Goal: Information Seeking & Learning: Learn about a topic

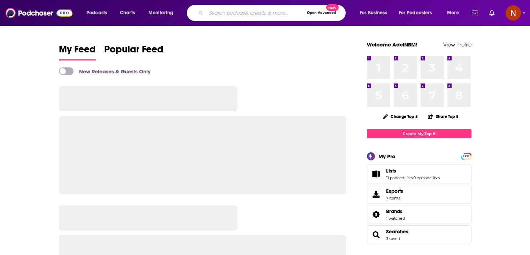
click at [222, 12] on input "Search podcasts, credits, & more..." at bounding box center [255, 12] width 98 height 11
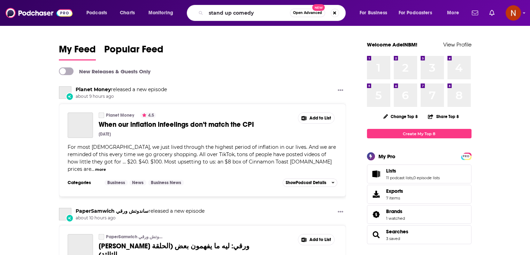
type input "stand up comedy"
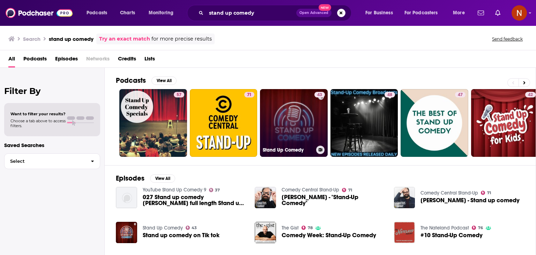
click at [287, 122] on link "43 Stand Up Comedy" at bounding box center [294, 123] width 68 height 68
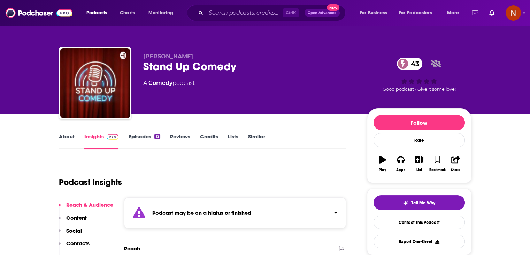
click at [385, 163] on icon "button" at bounding box center [382, 160] width 7 height 8
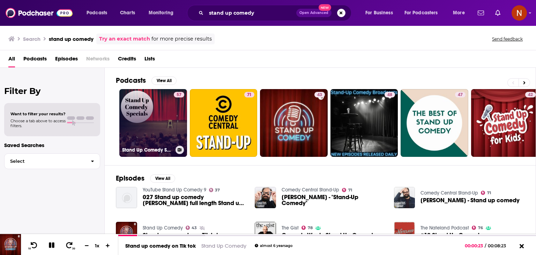
click at [169, 121] on link "57 Stand Up Comedy Specials" at bounding box center [153, 123] width 68 height 68
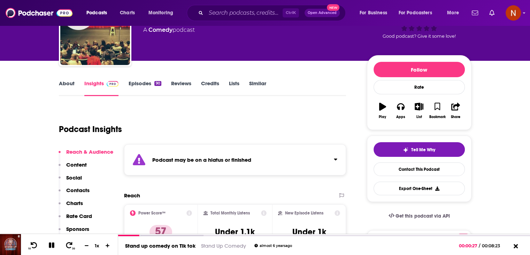
scroll to position [50, 0]
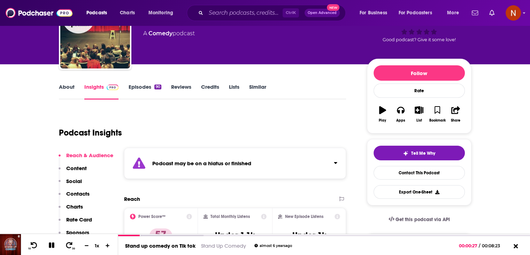
click at [379, 112] on icon "button" at bounding box center [382, 110] width 7 height 8
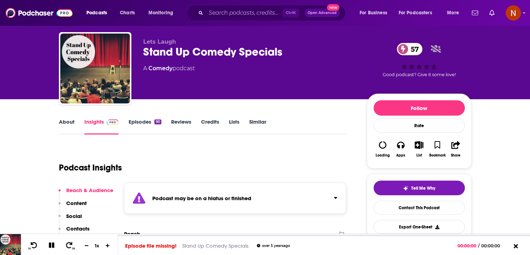
scroll to position [15, 0]
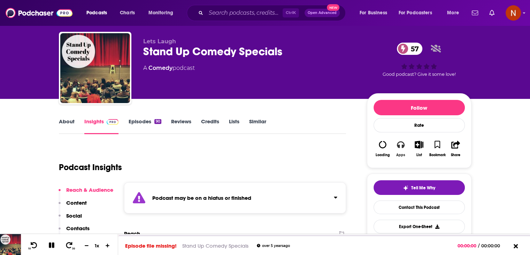
click at [392, 147] on button "Apps" at bounding box center [401, 148] width 18 height 25
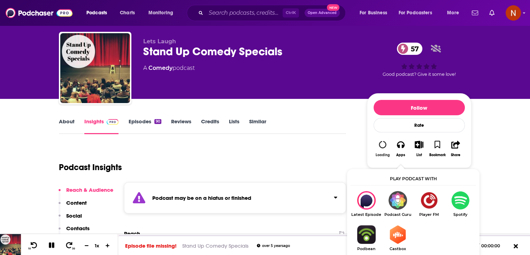
click at [381, 144] on icon "button" at bounding box center [383, 145] width 8 height 8
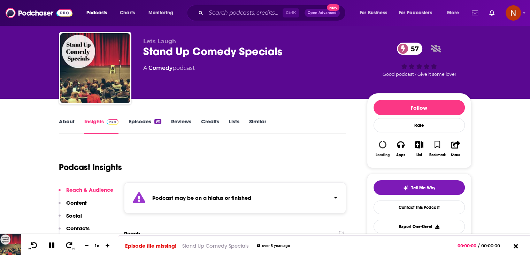
click at [381, 144] on icon "button" at bounding box center [383, 145] width 8 height 8
click at [381, 144] on icon "button" at bounding box center [382, 144] width 9 height 9
click at [144, 124] on link "Episodes 90" at bounding box center [144, 126] width 33 height 16
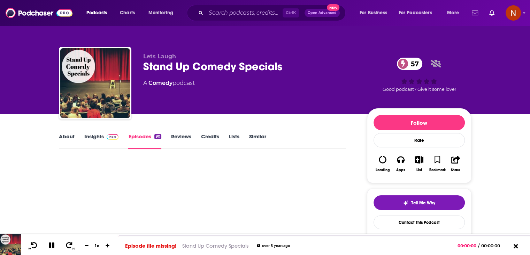
click at [99, 132] on div "About Insights Episodes 90 Reviews Credits Lists Similar" at bounding box center [203, 140] width 288 height 17
click at [100, 133] on link "Insights" at bounding box center [101, 141] width 35 height 16
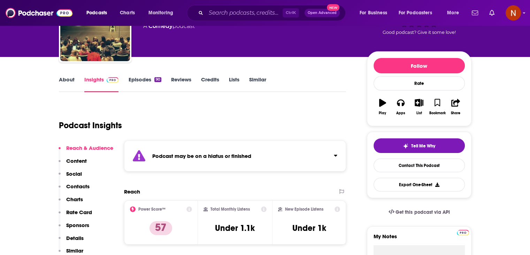
scroll to position [63, 0]
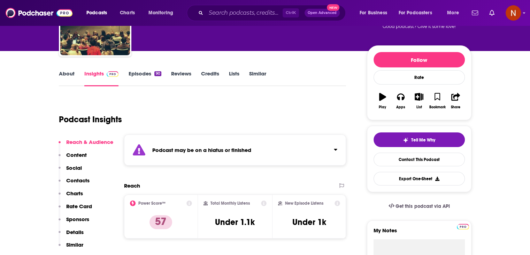
drag, startPoint x: 0, startPoint y: 0, endPoint x: 502, endPoint y: 107, distance: 513.5
click at [400, 100] on icon "button" at bounding box center [401, 97] width 8 height 8
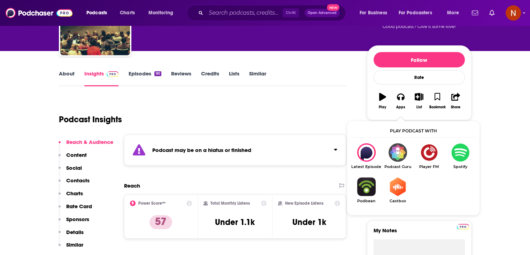
click at [462, 151] on img "Show Listen On dropdown" at bounding box center [460, 152] width 31 height 18
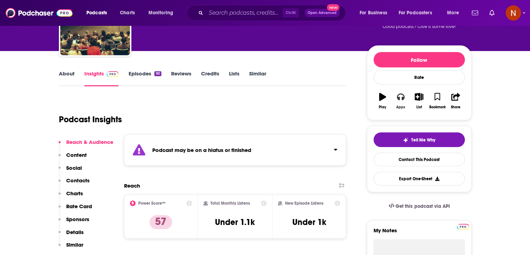
click at [401, 99] on icon "button" at bounding box center [401, 97] width 8 height 8
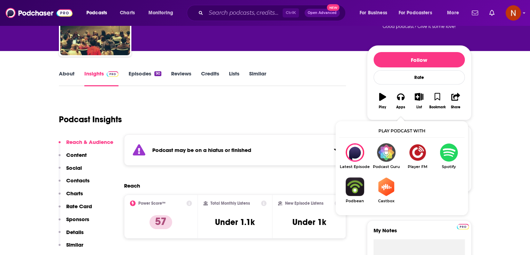
click at [386, 156] on img "Show Listen On dropdown" at bounding box center [386, 152] width 31 height 18
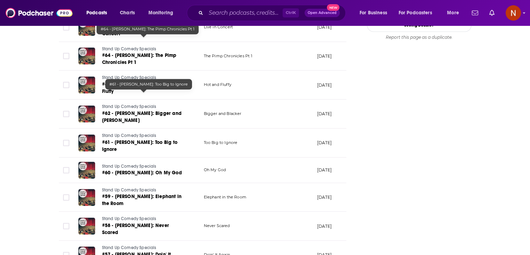
scroll to position [900, 0]
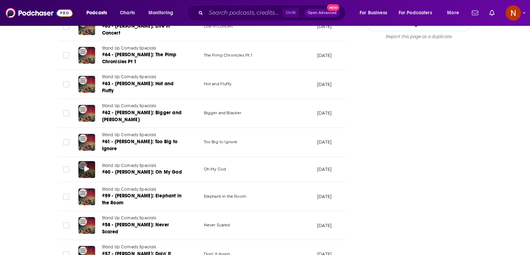
drag, startPoint x: 93, startPoint y: 116, endPoint x: 86, endPoint y: 118, distance: 6.7
click at [86, 166] on icon at bounding box center [86, 169] width 5 height 6
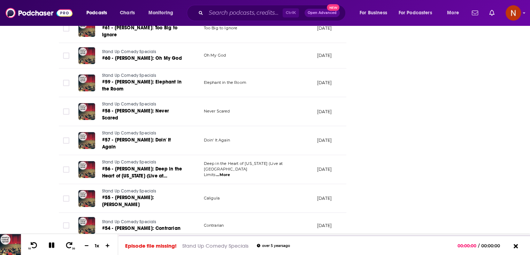
scroll to position [1099, 0]
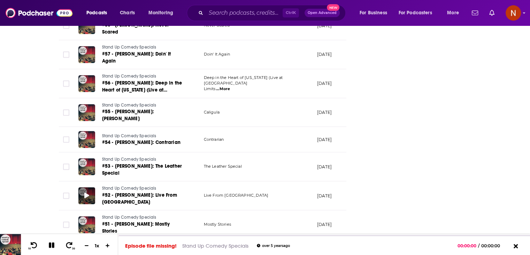
click at [86, 191] on span at bounding box center [86, 195] width 5 height 8
click at [86, 216] on div at bounding box center [86, 224] width 17 height 17
click at [87, 221] on icon at bounding box center [86, 224] width 5 height 6
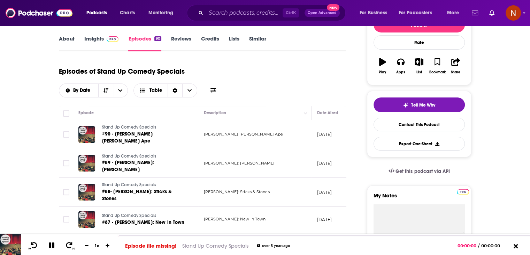
scroll to position [0, 0]
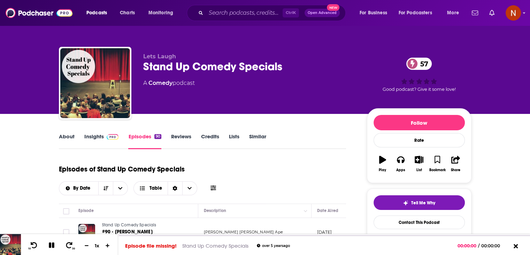
click at [62, 137] on link "About" at bounding box center [67, 141] width 16 height 16
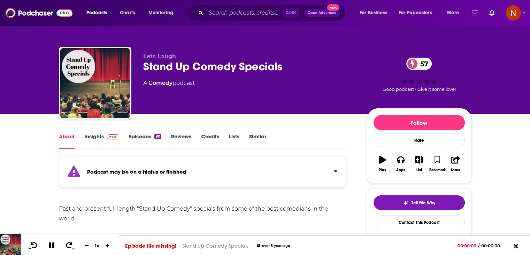
click at [92, 133] on link "Insights" at bounding box center [101, 141] width 35 height 16
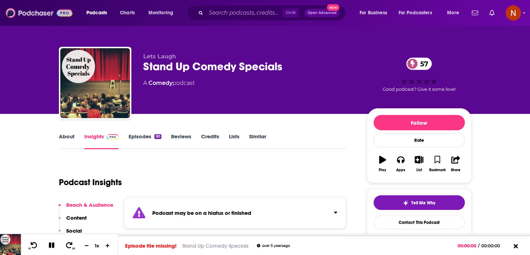
click at [50, 14] on img at bounding box center [39, 12] width 67 height 13
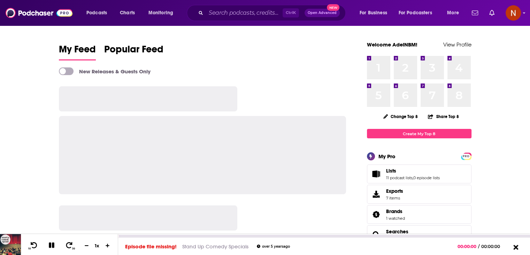
click at [514, 247] on icon at bounding box center [516, 246] width 9 height 7
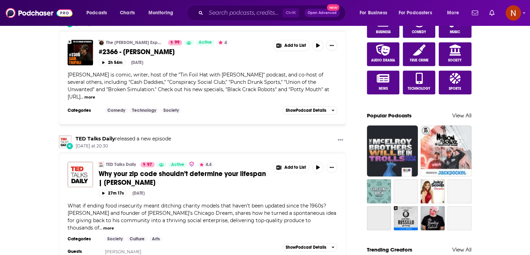
scroll to position [449, 0]
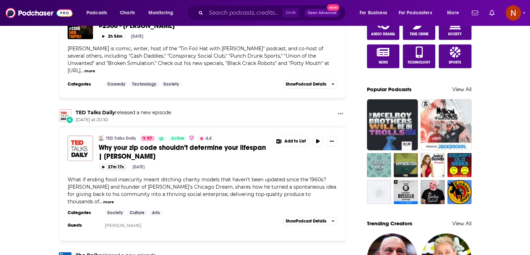
click at [103, 163] on button "27m 17s" at bounding box center [113, 166] width 28 height 7
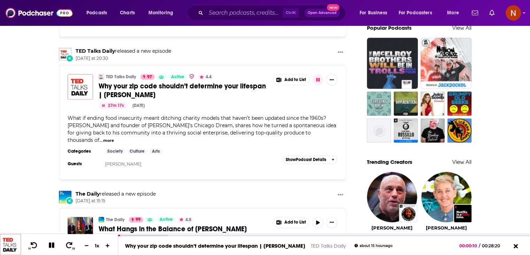
scroll to position [510, 0]
click at [252, 17] on input "Search podcasts, credits, & more..." at bounding box center [244, 12] width 77 height 11
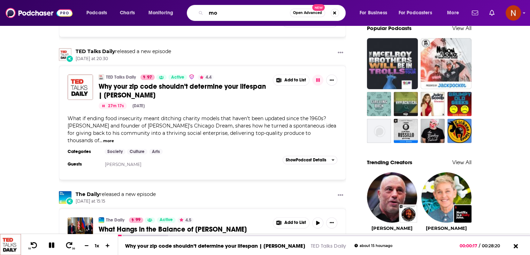
type input "mot"
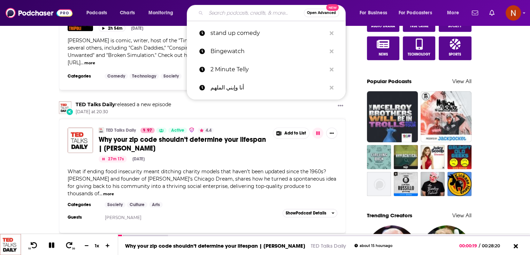
scroll to position [122, 0]
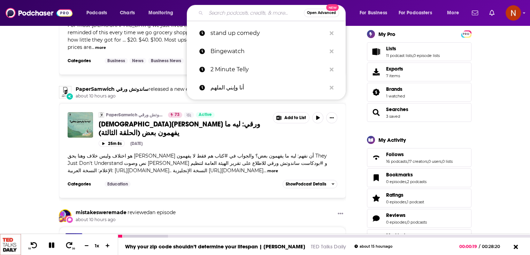
click at [48, 243] on icon at bounding box center [52, 245] width 8 height 6
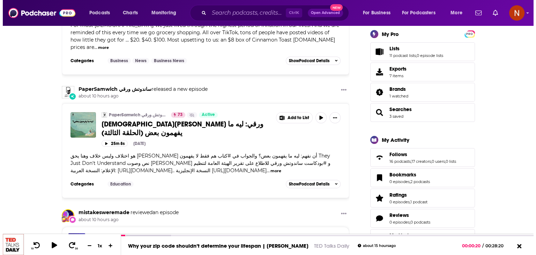
scroll to position [0, 0]
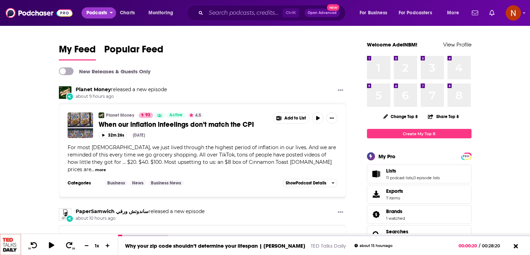
click at [105, 8] on span "Podcasts" at bounding box center [96, 13] width 21 height 10
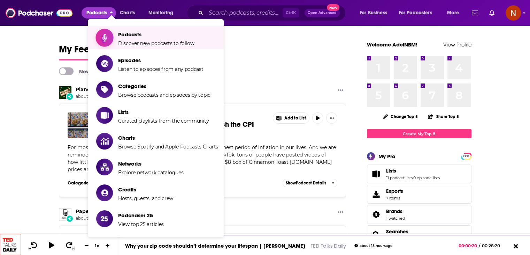
click at [126, 35] on span "Podcasts" at bounding box center [156, 34] width 76 height 7
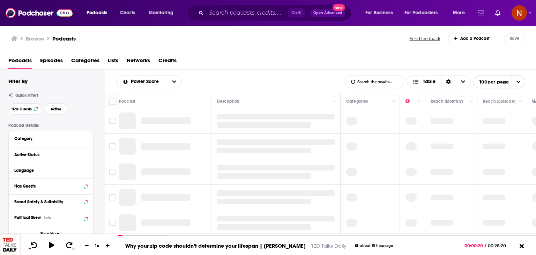
click at [38, 142] on button "Category" at bounding box center [50, 138] width 73 height 9
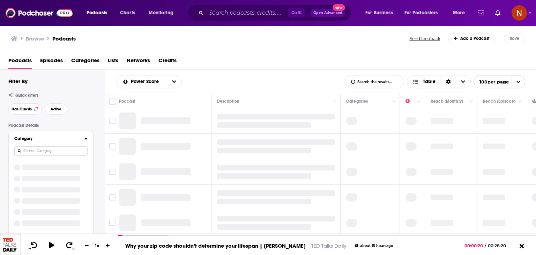
click at [67, 152] on input at bounding box center [50, 150] width 73 height 9
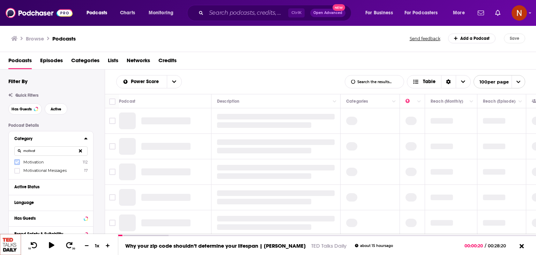
type input "motivat"
click at [17, 163] on icon at bounding box center [17, 161] width 4 height 3
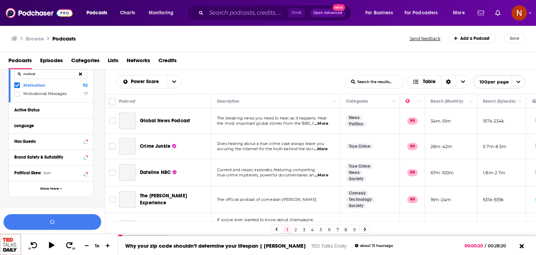
scroll to position [78, 0]
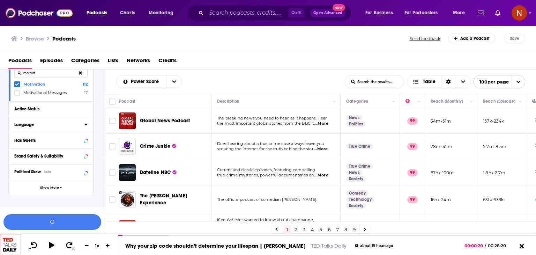
click at [48, 124] on div "Language" at bounding box center [46, 124] width 65 height 5
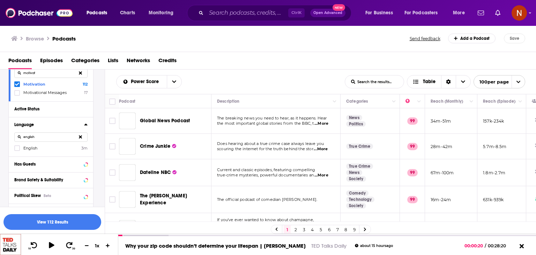
scroll to position [31, 0]
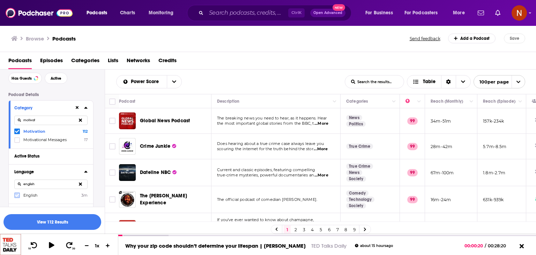
type input "english"
click at [16, 196] on icon at bounding box center [17, 195] width 4 height 3
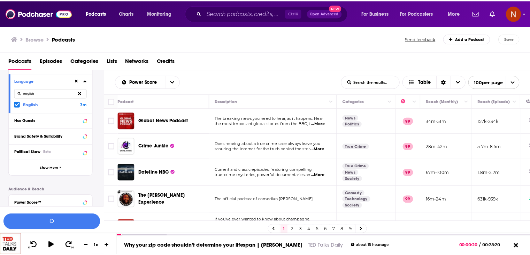
scroll to position [122, 0]
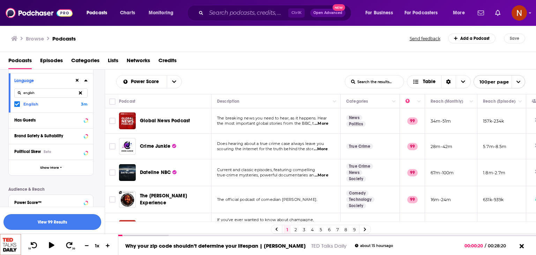
click at [68, 223] on button "View 99 Results" at bounding box center [52, 222] width 98 height 16
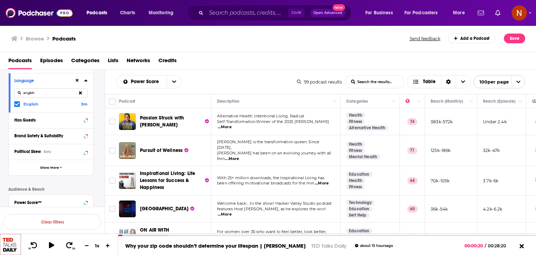
click at [161, 150] on span "Pursuit of Wellness" at bounding box center [161, 150] width 43 height 6
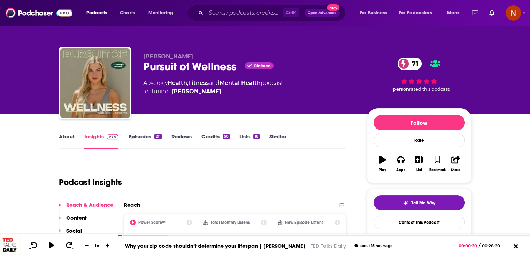
scroll to position [1, 0]
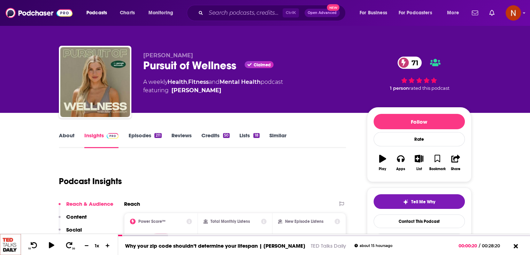
click at [383, 162] on button "Play" at bounding box center [383, 162] width 18 height 25
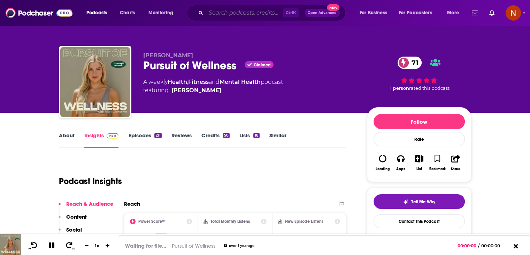
click at [225, 13] on input "Search podcasts, credits, & more..." at bounding box center [244, 12] width 77 height 11
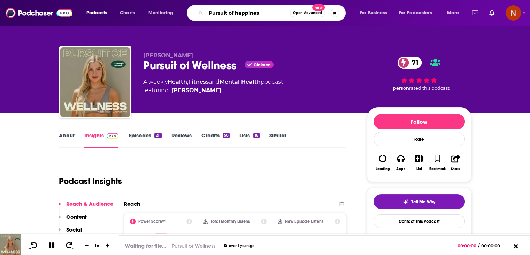
type input "Pursuit of happiness"
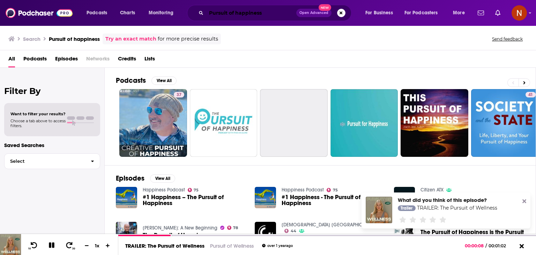
click at [244, 12] on input "Pursuit of happiness" at bounding box center [251, 12] width 90 height 11
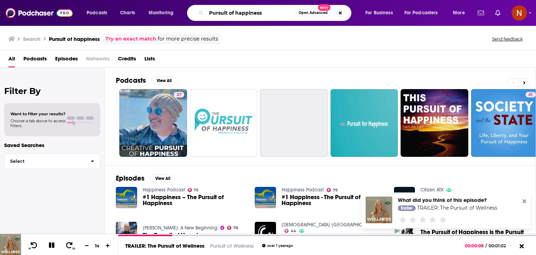
click at [244, 12] on input "Pursuit of happiness" at bounding box center [250, 12] width 89 height 11
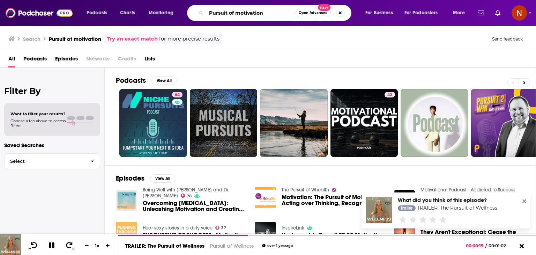
click at [244, 12] on input "Pursuit of motivation" at bounding box center [250, 12] width 89 height 11
click at [244, 12] on input "Pursuit of moPtivation" at bounding box center [250, 12] width 89 height 11
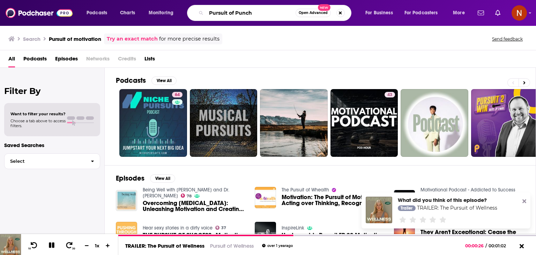
click at [244, 12] on input "Pursuit of Punch" at bounding box center [250, 12] width 89 height 11
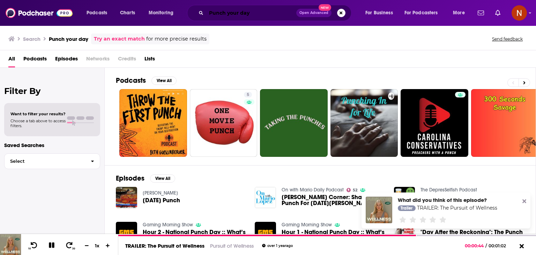
click at [244, 12] on input "Punch your day" at bounding box center [251, 12] width 90 height 11
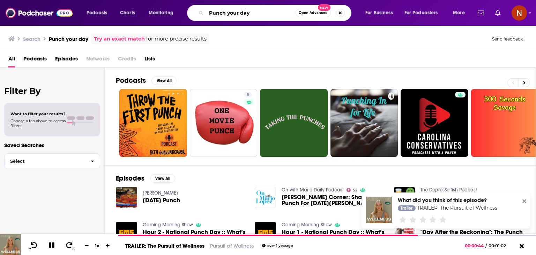
click at [244, 12] on input "Punch your day" at bounding box center [250, 12] width 89 height 11
type input "be ready"
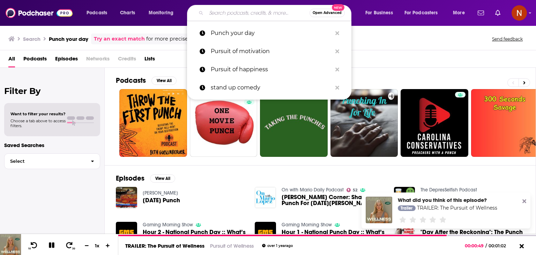
click at [244, 12] on input "Search podcasts, credits, & more..." at bounding box center [257, 12] width 103 height 11
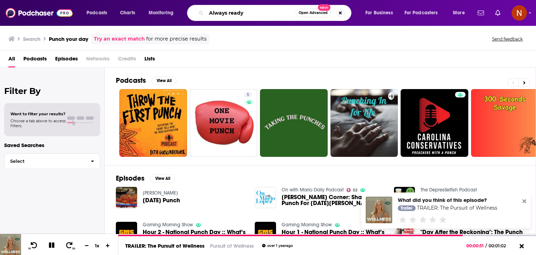
type input "Always ready"
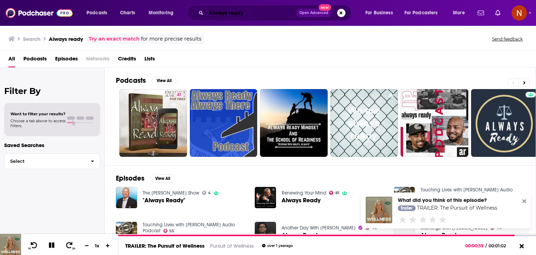
click at [244, 12] on input "Always ready" at bounding box center [251, 12] width 90 height 11
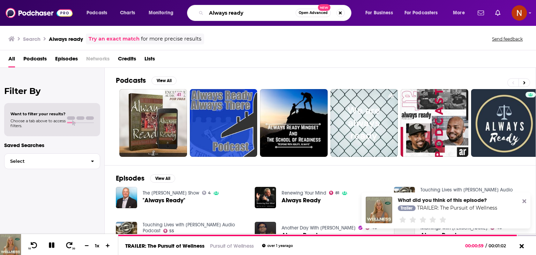
click at [244, 12] on input "Always ready" at bounding box center [250, 12] width 89 height 11
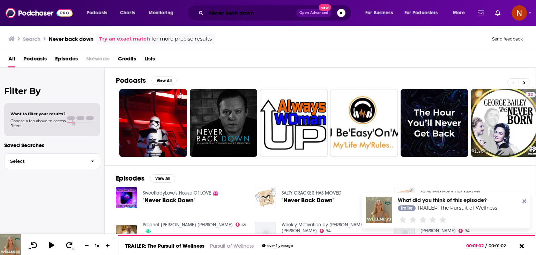
click at [244, 12] on input "Never back down" at bounding box center [251, 12] width 90 height 11
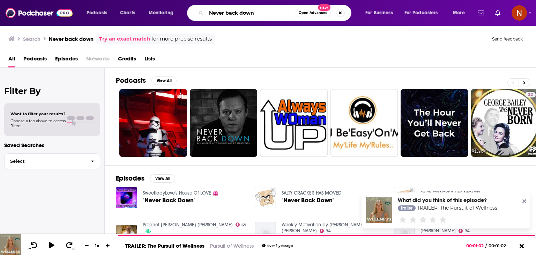
click at [244, 12] on input "Never back down" at bounding box center [250, 12] width 89 height 11
click at [245, 17] on input "Never back down" at bounding box center [250, 12] width 89 height 11
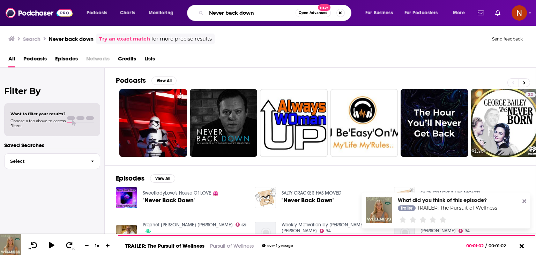
paste input "5 Minute Daily Motivatio"
type input "5 Minute Daily Motivation"
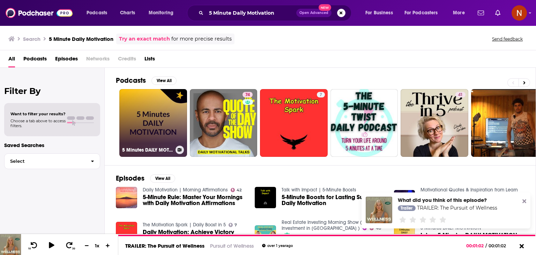
click at [143, 111] on link "5 Minutes DAILY MOTIVATION" at bounding box center [153, 123] width 68 height 68
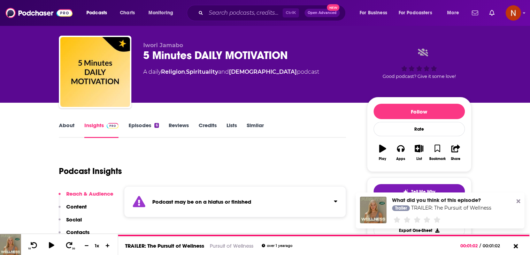
scroll to position [8, 0]
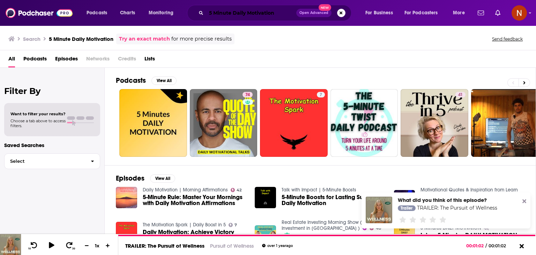
click at [221, 17] on input "5 Minute Daily Motivation" at bounding box center [251, 12] width 90 height 11
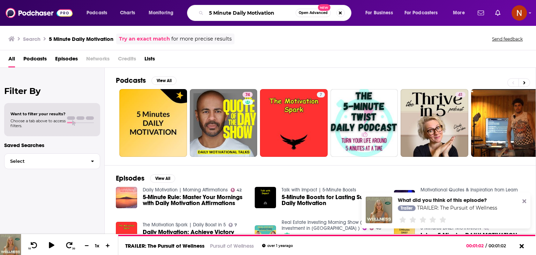
click at [221, 17] on input "5 Minute Daily Motivation" at bounding box center [250, 12] width 89 height 11
click at [245, 5] on div "5 Minute Daily Motivation Open Advanced New" at bounding box center [269, 13] width 164 height 16
click at [244, 9] on input "5 Minute Daily Motivation" at bounding box center [250, 12] width 89 height 11
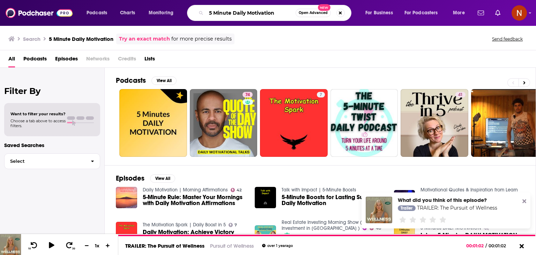
click at [244, 9] on input "5 Minute Daily Motivation" at bounding box center [250, 12] width 89 height 11
paste input "The Mindset Mentor"
type input "The Mindset Mentor"
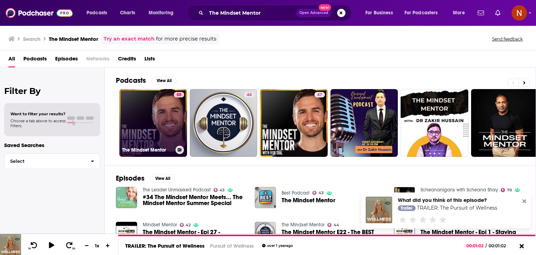
click at [161, 108] on link "88 The Mindset Mentor" at bounding box center [153, 123] width 68 height 68
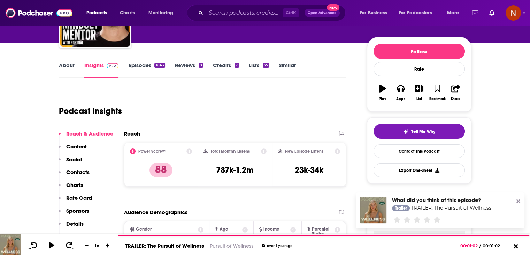
scroll to position [73, 0]
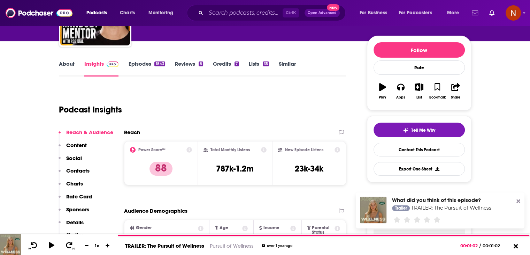
click at [159, 69] on link "Episodes 1843" at bounding box center [146, 68] width 37 height 16
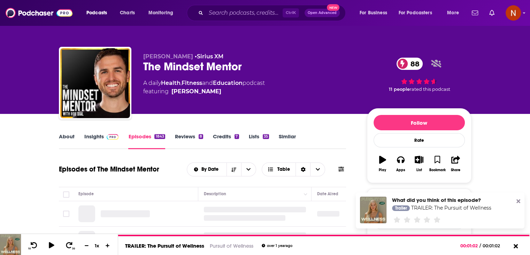
scroll to position [133, 0]
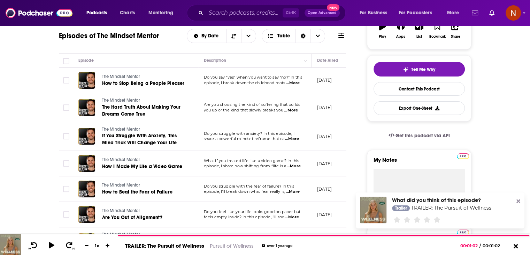
click at [149, 84] on span "How to Stop Being a People Pleaser" at bounding box center [143, 83] width 83 height 6
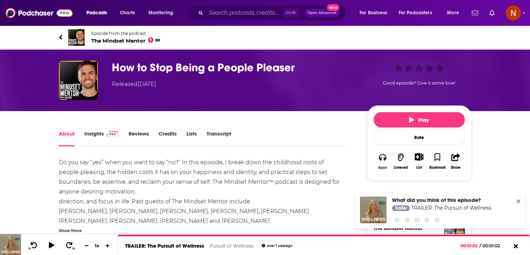
click at [377, 157] on button "Apps" at bounding box center [383, 160] width 18 height 25
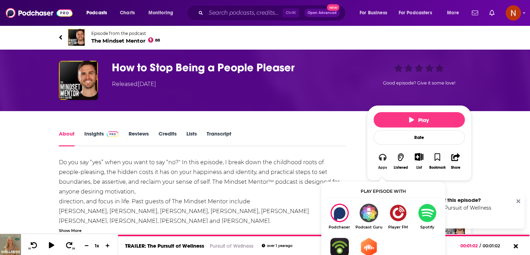
scroll to position [64, 0]
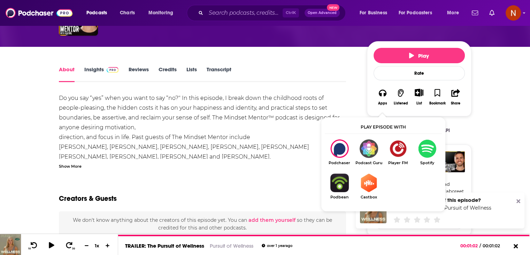
click at [362, 177] on img "Show Listen On dropdown" at bounding box center [368, 182] width 29 height 18
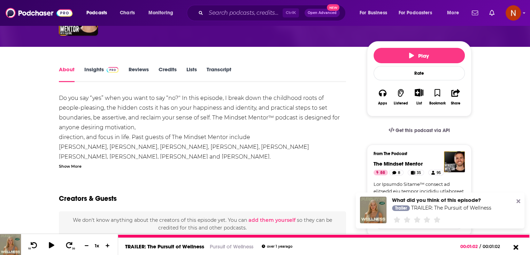
click at [513, 245] on icon at bounding box center [516, 246] width 9 height 7
